Goal: Information Seeking & Learning: Find specific fact

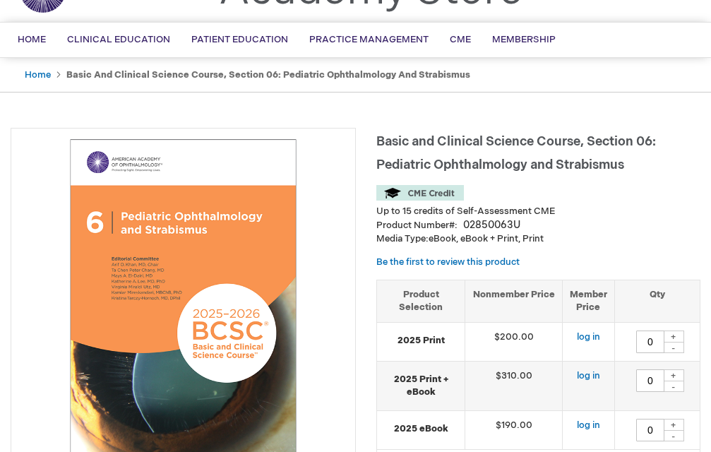
scroll to position [71, 0]
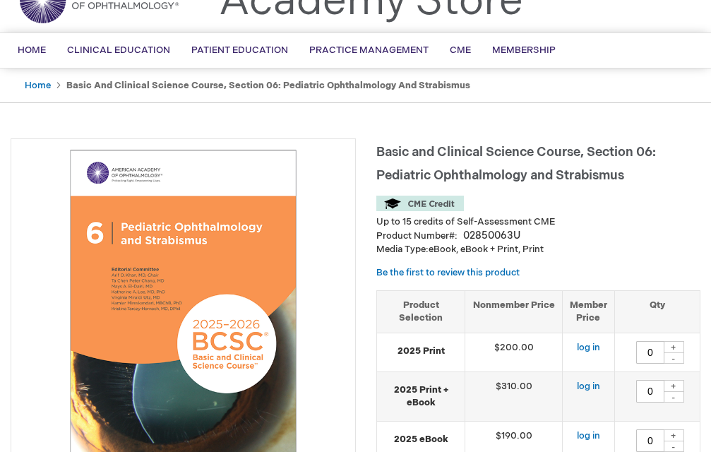
drag, startPoint x: 377, startPoint y: 151, endPoint x: 426, endPoint y: 159, distance: 49.4
click at [385, 152] on span "Basic and Clinical Science Course, Section 06: Pediatric Ophthalmology and Stra…" at bounding box center [515, 164] width 279 height 38
drag, startPoint x: 443, startPoint y: 162, endPoint x: 528, endPoint y: 165, distance: 84.7
click at [492, 165] on h1 "Basic and Clinical Science Course, Section 06: Pediatric Ophthalmology and Stra…" at bounding box center [538, 161] width 324 height 47
drag, startPoint x: 595, startPoint y: 169, endPoint x: 653, endPoint y: 180, distance: 59.5
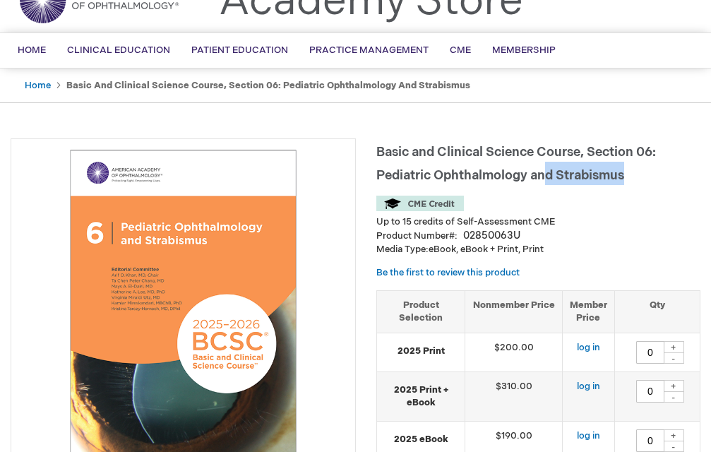
click at [653, 180] on h1 "Basic and Clinical Science Course, Section 06: Pediatric Ophthalmology and Stra…" at bounding box center [538, 161] width 324 height 47
click at [629, 191] on div "Basic and Clinical Science Course, Section 06: Pediatric Ophthalmology and [MED…" at bounding box center [538, 363] width 324 height 451
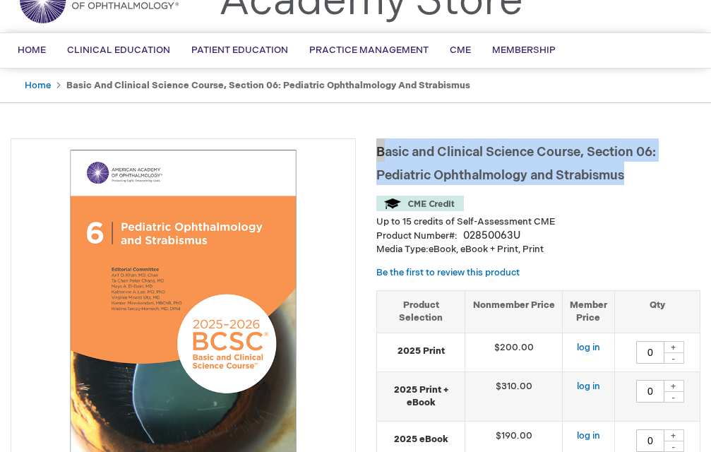
drag, startPoint x: 629, startPoint y: 181, endPoint x: 376, endPoint y: 147, distance: 254.8
click at [376, 147] on h1 "Basic and Clinical Science Course, Section 06: Pediatric Ophthalmology and Stra…" at bounding box center [538, 161] width 324 height 47
copy span "Basic and Clinical Science Course, Section 06: Pediatric Ophthalmology and Stra…"
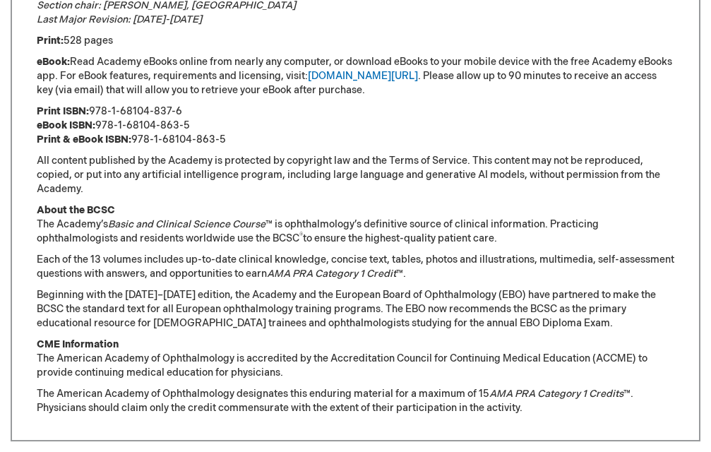
scroll to position [1058, 0]
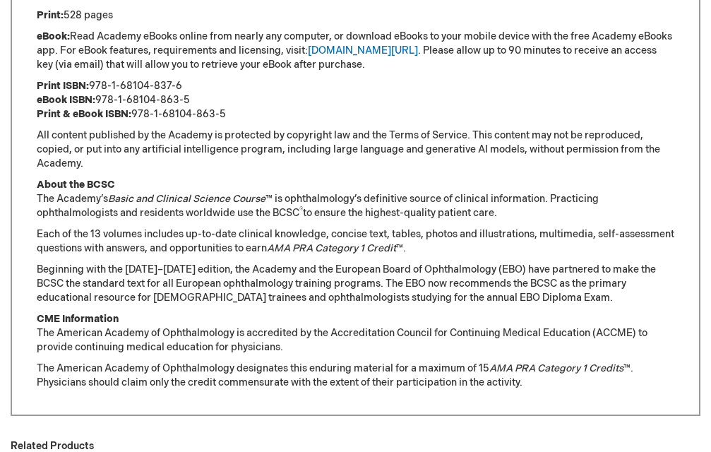
drag, startPoint x: 92, startPoint y: 82, endPoint x: 184, endPoint y: 87, distance: 92.6
click at [184, 87] on p "Print ISBN: 978-1-68104-837-6 eBook ISBN: 978-1-68104-863-5 Print & eBook ISBN:…" at bounding box center [355, 100] width 637 height 42
copy p "978-1-68104-837-6"
